Goal: Task Accomplishment & Management: Use online tool/utility

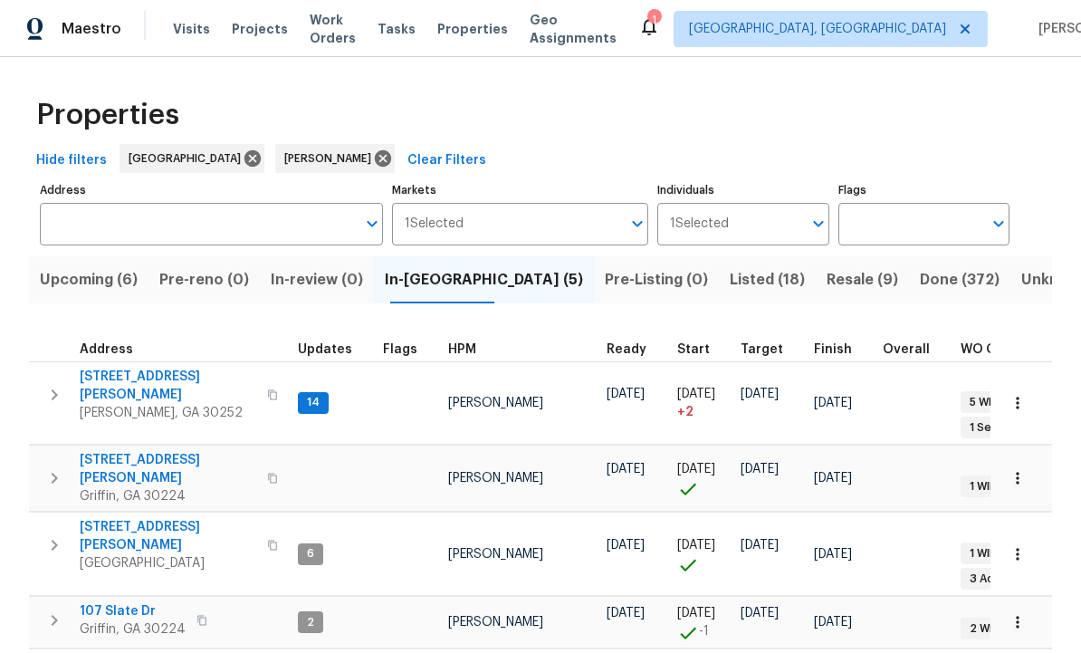
scroll to position [14, 0]
click at [116, 451] on span "111 Cynthia Cir" at bounding box center [168, 469] width 177 height 36
click at [1026, 469] on icon "button" at bounding box center [1018, 478] width 18 height 18
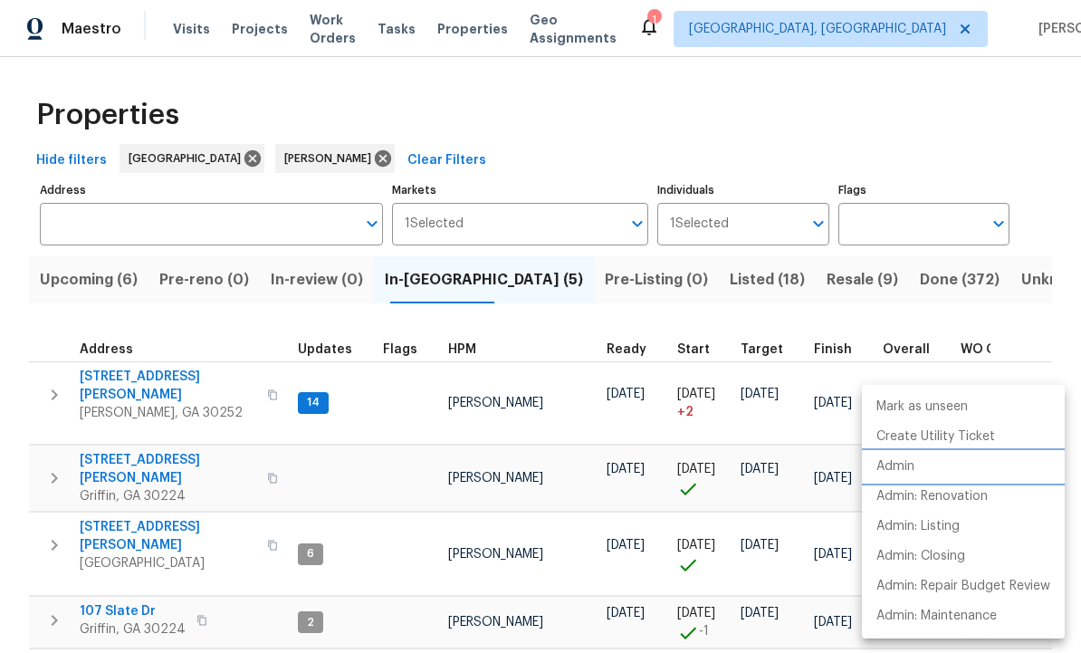
click at [921, 467] on li "Admin" at bounding box center [963, 467] width 203 height 30
click at [47, 426] on div at bounding box center [540, 326] width 1081 height 653
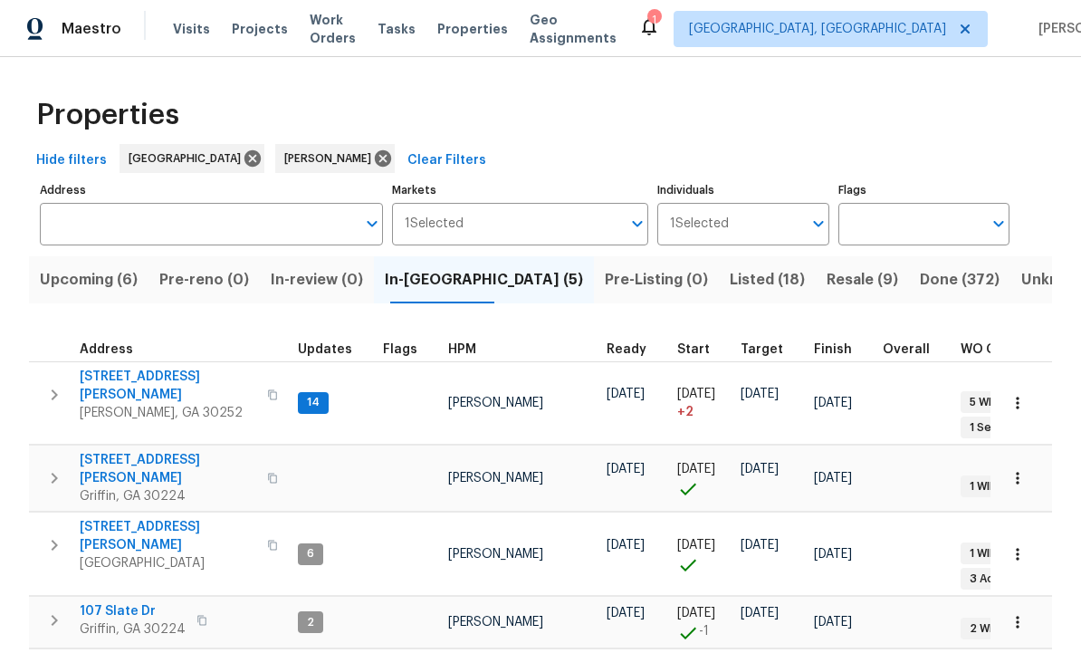
click at [45, 467] on icon "button" at bounding box center [54, 478] width 22 height 22
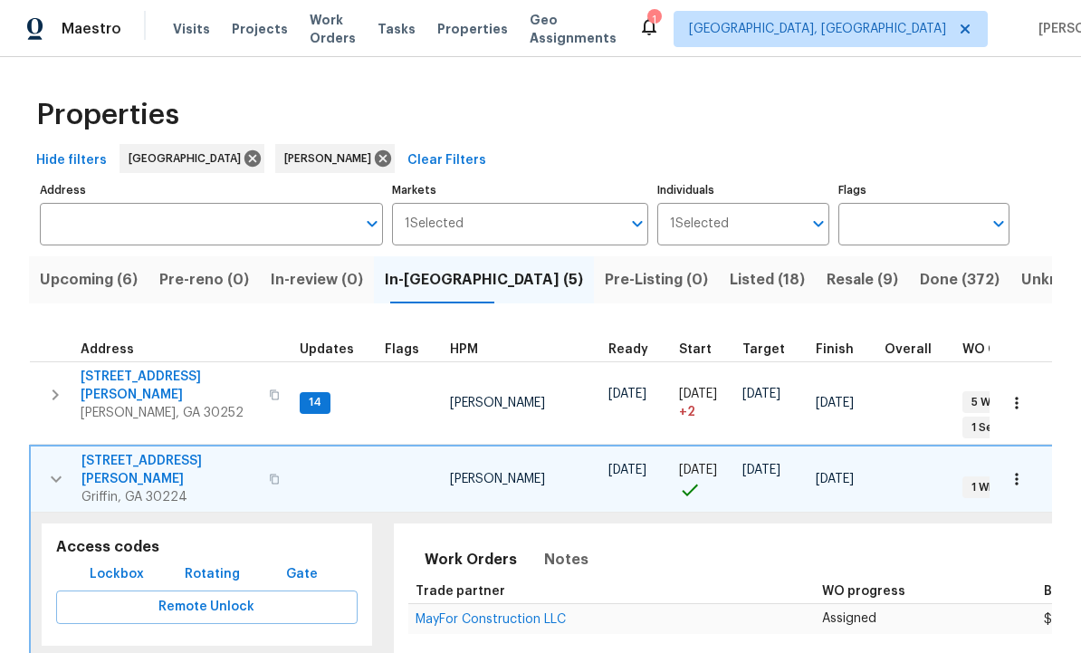
click at [117, 563] on span "Lockbox" at bounding box center [117, 574] width 54 height 23
click at [482, 109] on div "Properties" at bounding box center [540, 115] width 1023 height 58
click at [59, 468] on icon "button" at bounding box center [56, 479] width 22 height 22
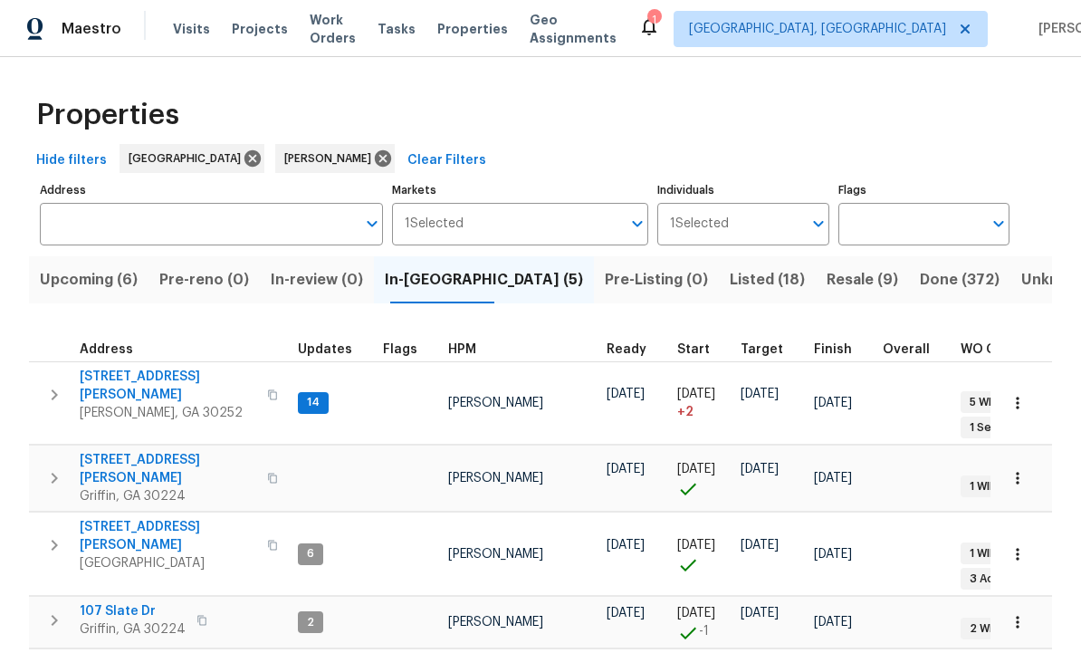
click at [46, 467] on icon "button" at bounding box center [54, 478] width 22 height 22
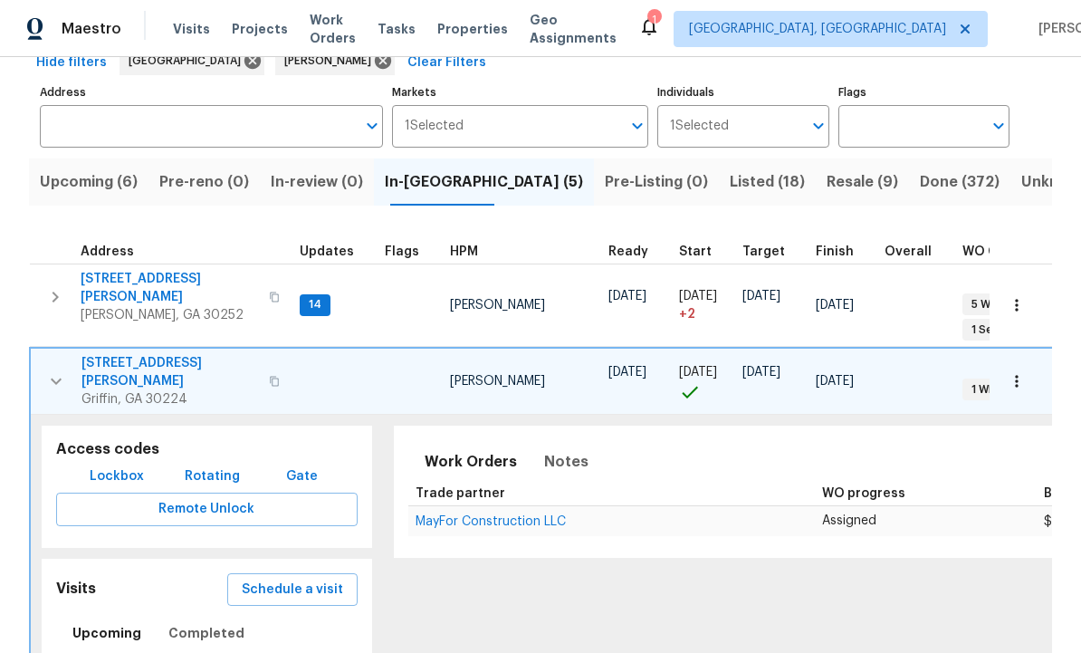
scroll to position [121, 0]
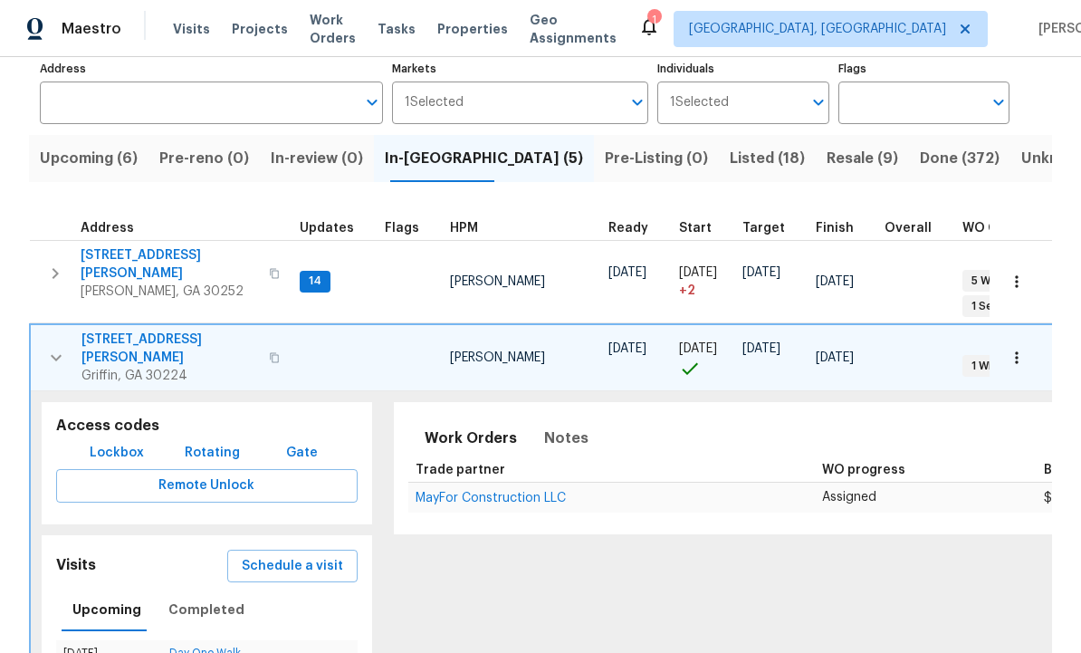
click at [304, 555] on span "Schedule a visit" at bounding box center [292, 566] width 101 height 23
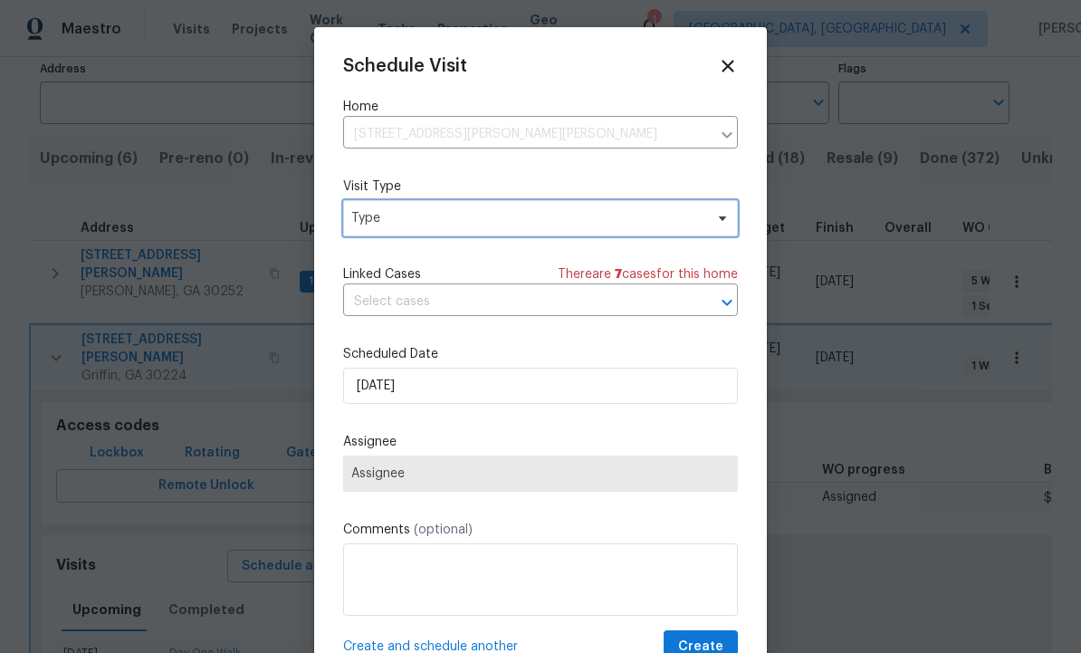
click at [438, 211] on span "Type" at bounding box center [527, 218] width 352 height 18
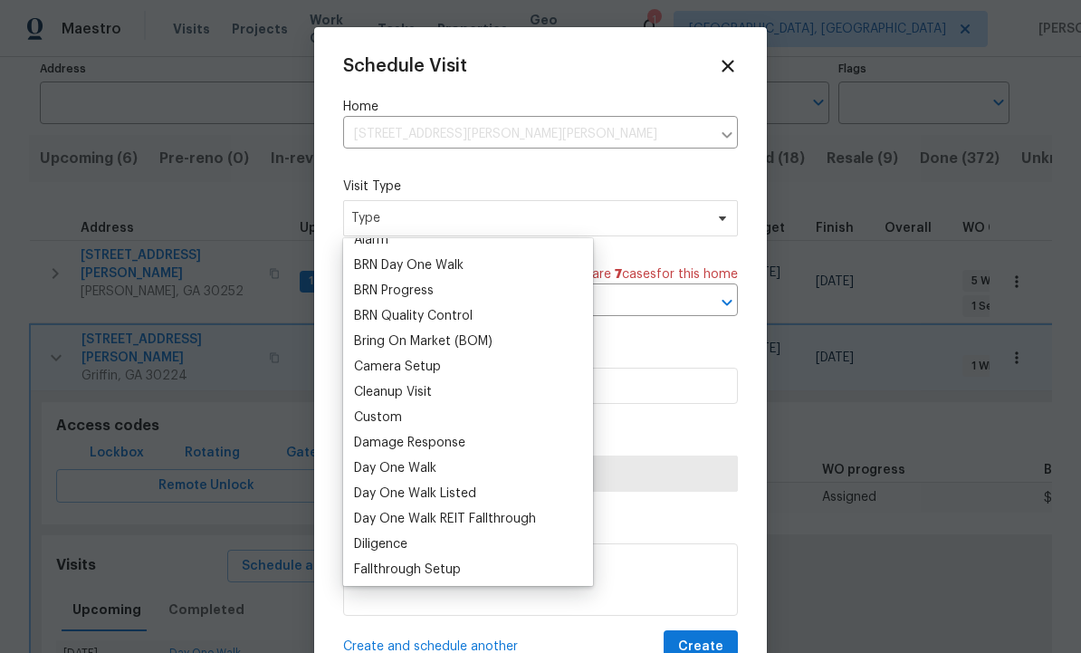
scroll to position [0, 0]
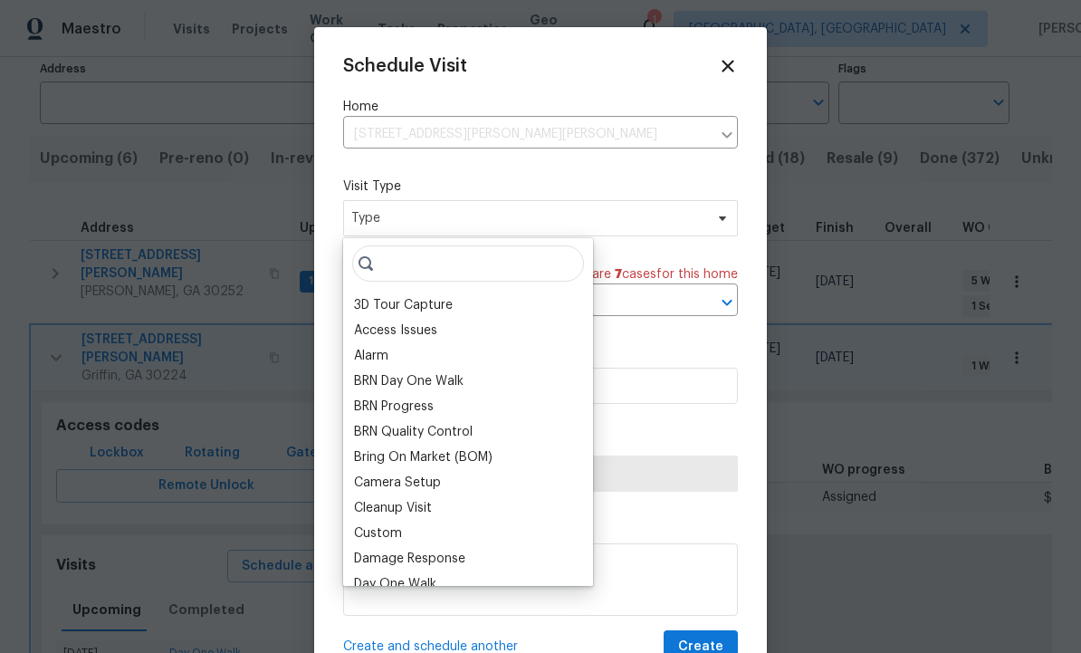
click at [424, 460] on div "Bring On Market (BOM)" at bounding box center [423, 457] width 139 height 18
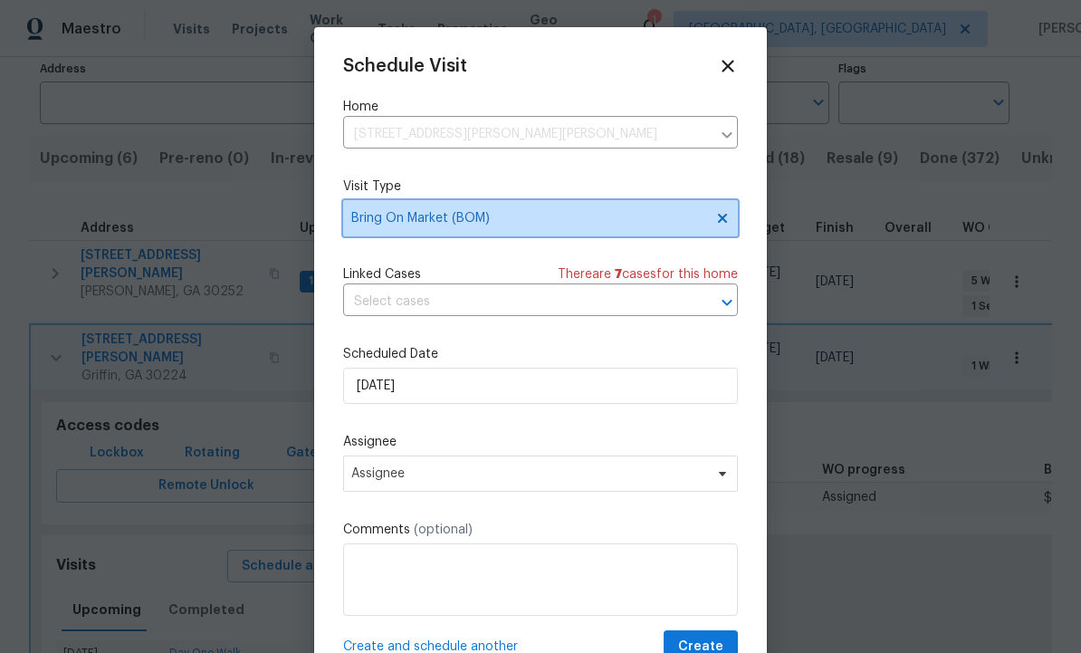
click at [541, 211] on span "Bring On Market (BOM)" at bounding box center [527, 218] width 352 height 18
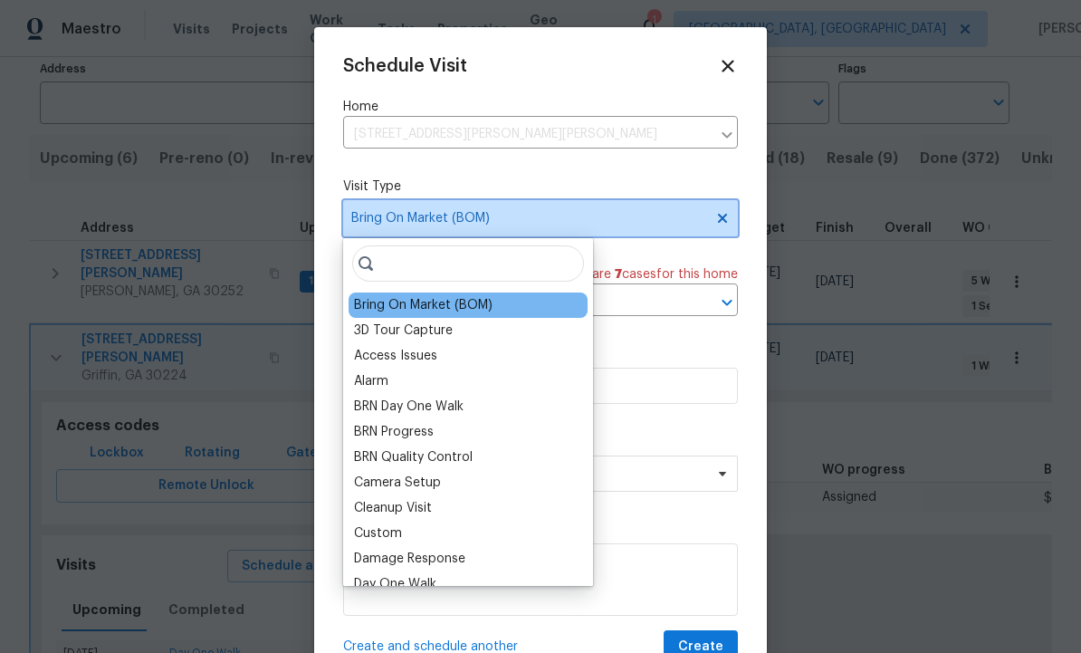
click at [721, 225] on icon at bounding box center [722, 218] width 14 height 14
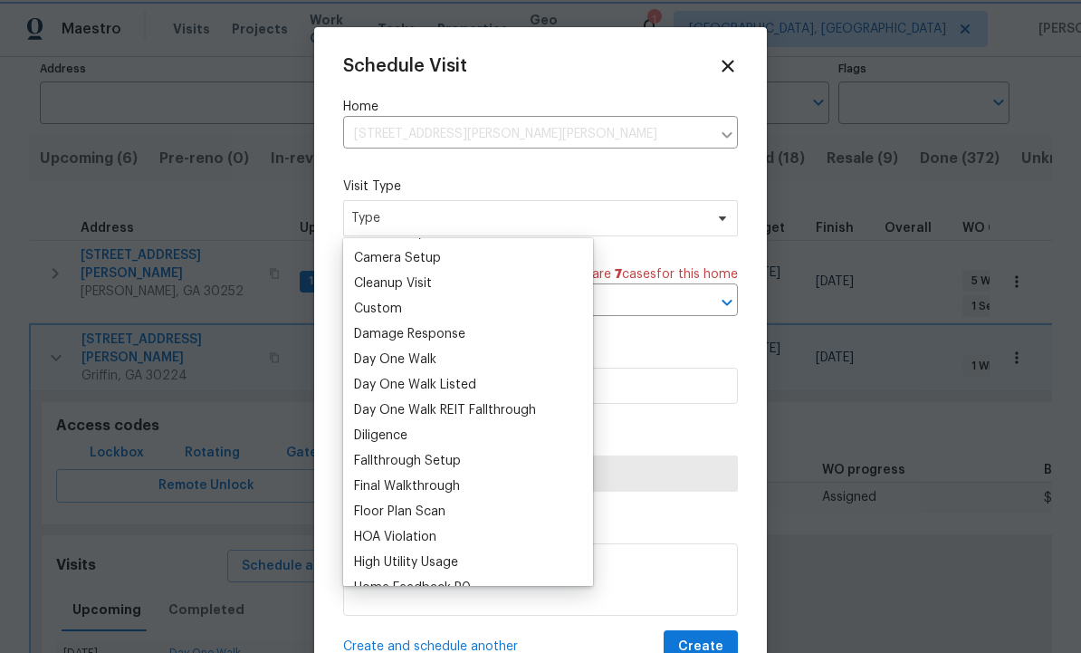
scroll to position [226, 0]
click at [422, 355] on div "Day One Walk" at bounding box center [395, 358] width 82 height 18
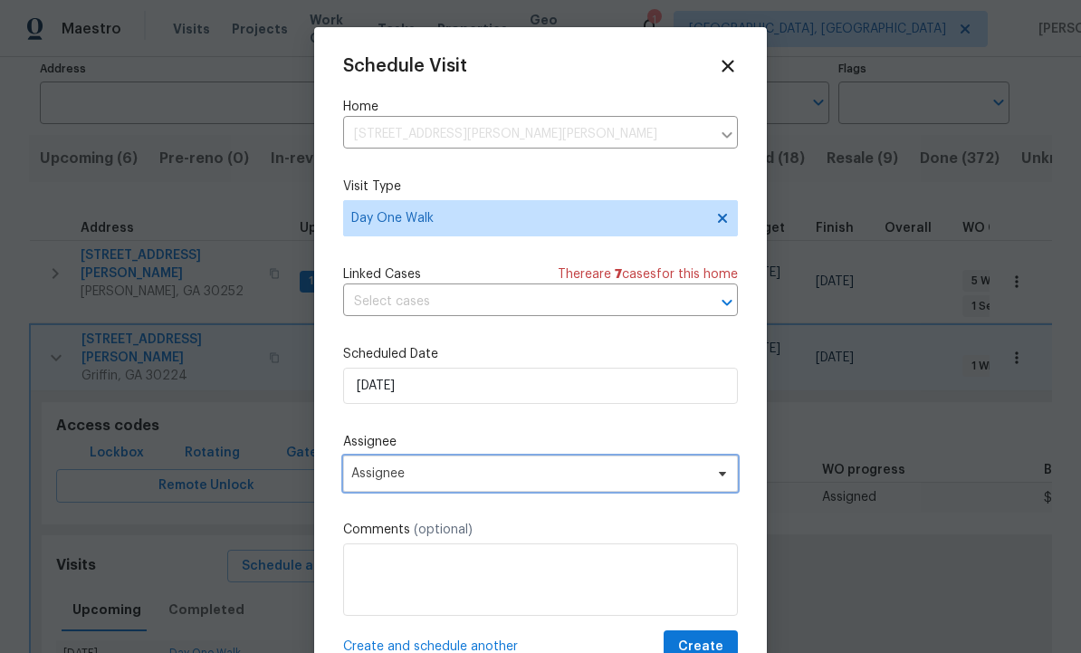
click at [465, 475] on span "Assignee" at bounding box center [528, 473] width 355 height 14
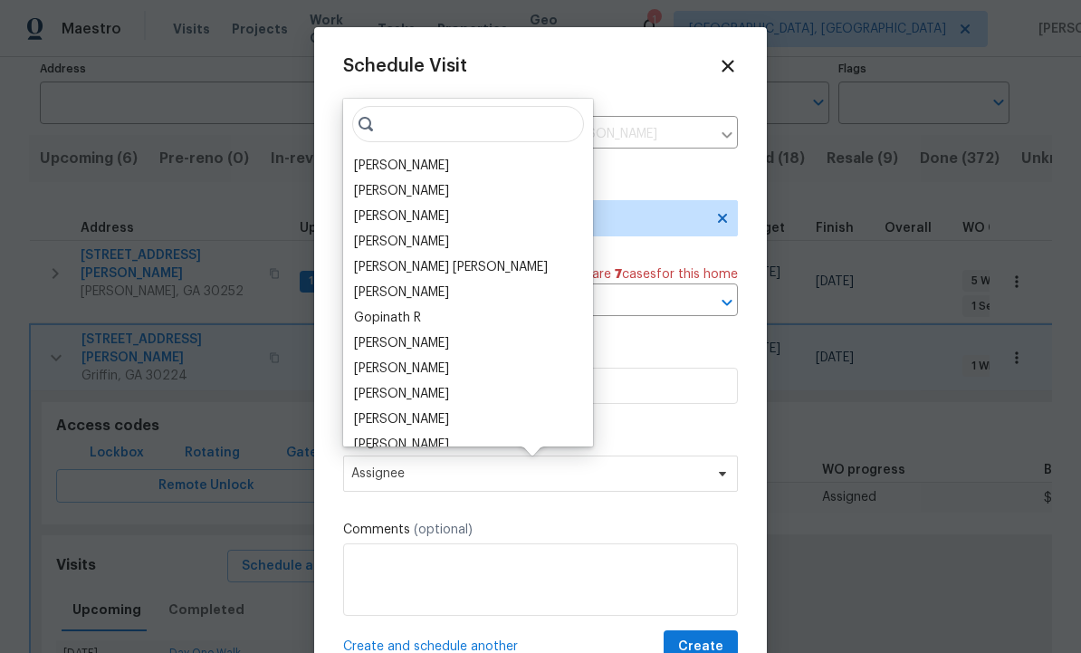
click at [412, 166] on div "[PERSON_NAME]" at bounding box center [401, 166] width 95 height 18
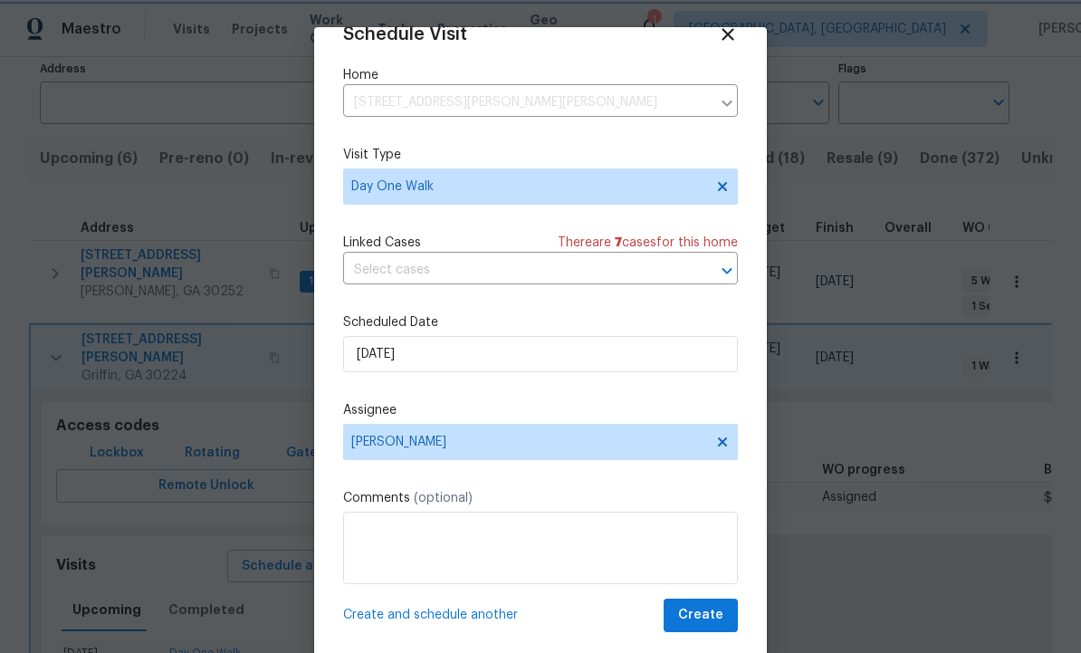
scroll to position [35, 0]
click at [708, 607] on span "Create" at bounding box center [700, 615] width 45 height 23
